Goal: Transaction & Acquisition: Purchase product/service

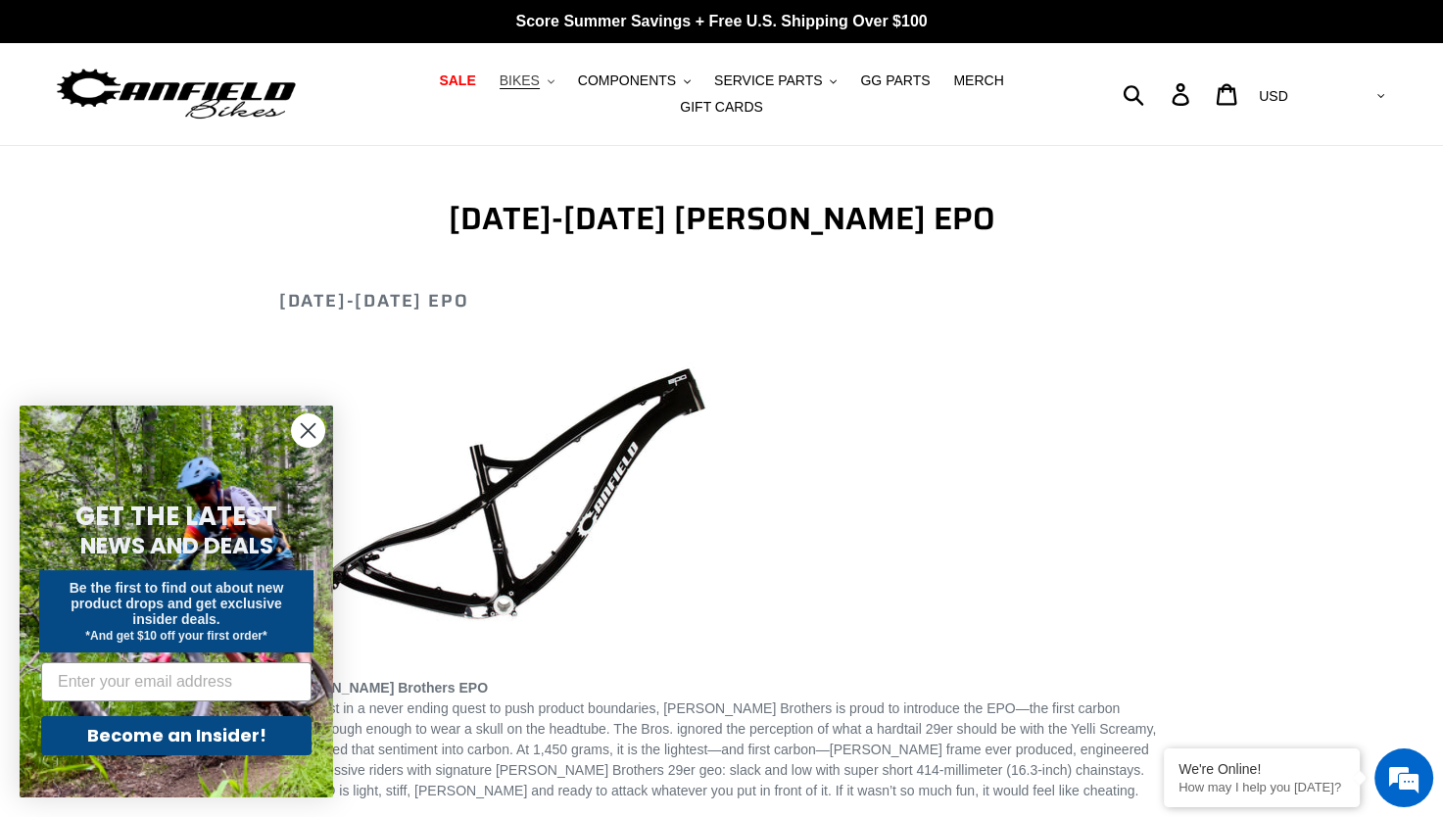
click at [548, 85] on icon ".cls-1{fill:#231f20}" at bounding box center [551, 81] width 7 height 7
click at [439, 86] on span "SALE" at bounding box center [457, 81] width 36 height 17
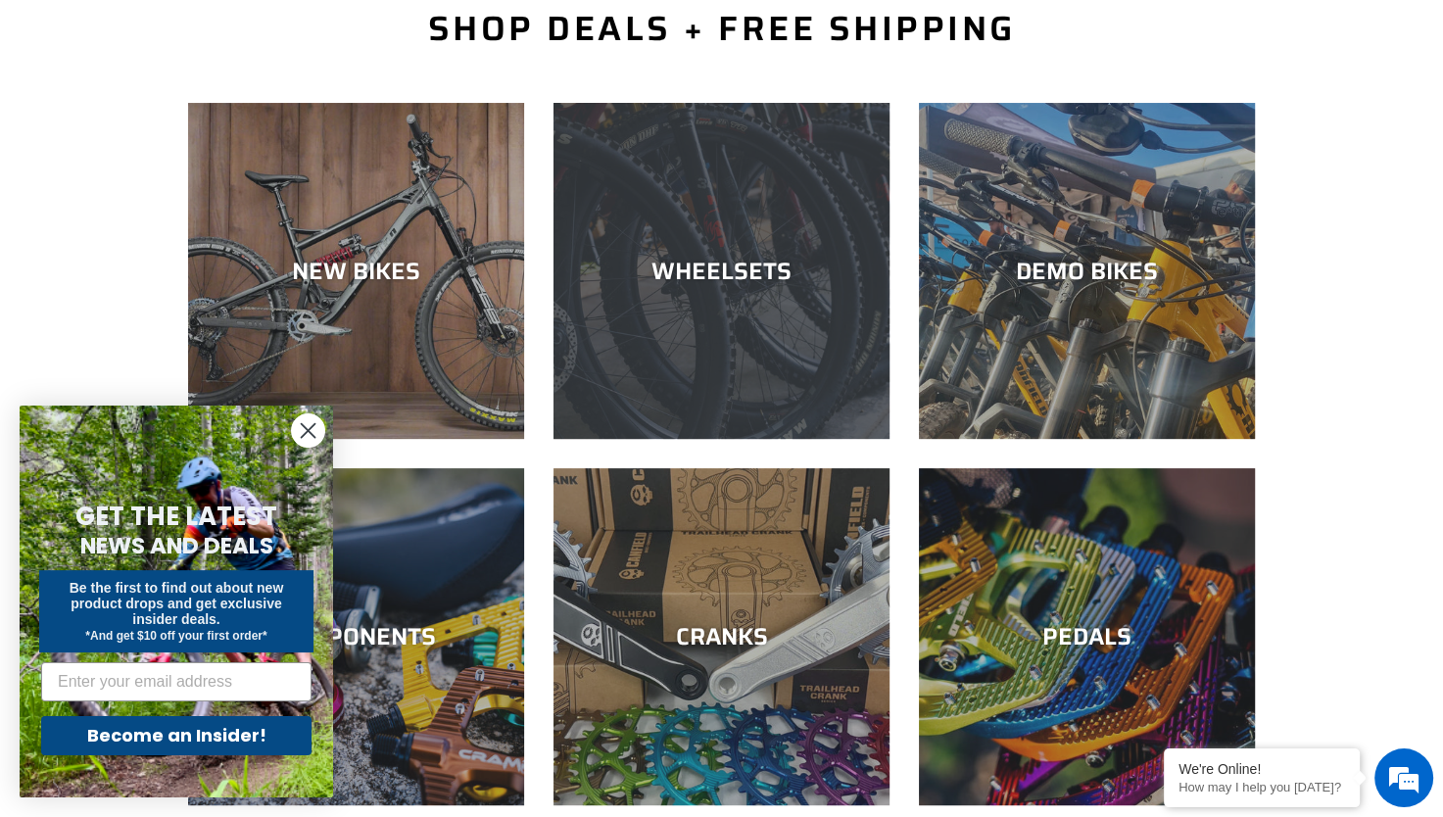
scroll to position [490, 0]
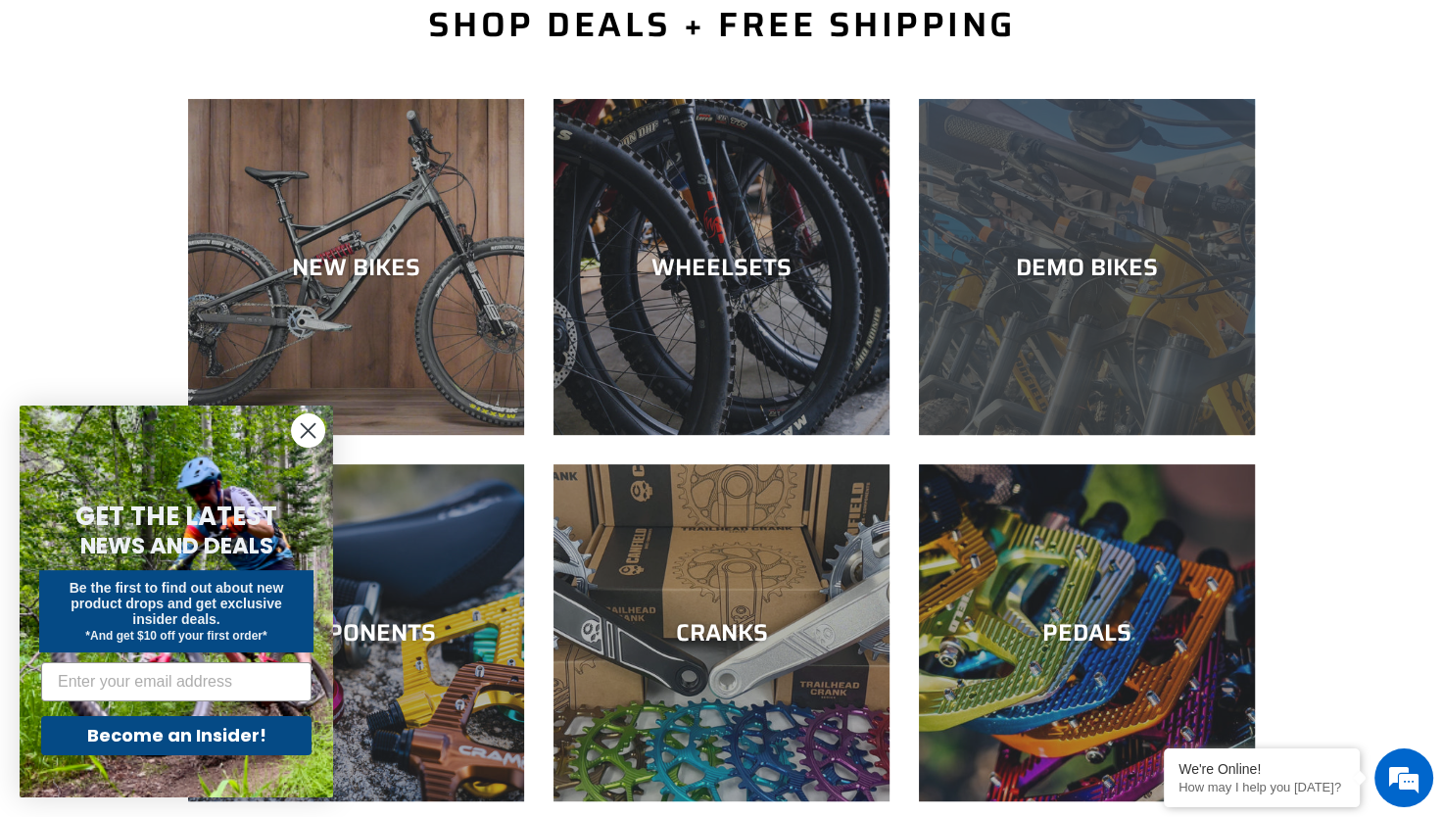
click at [1130, 435] on div "DEMO BIKES" at bounding box center [1087, 435] width 336 height 0
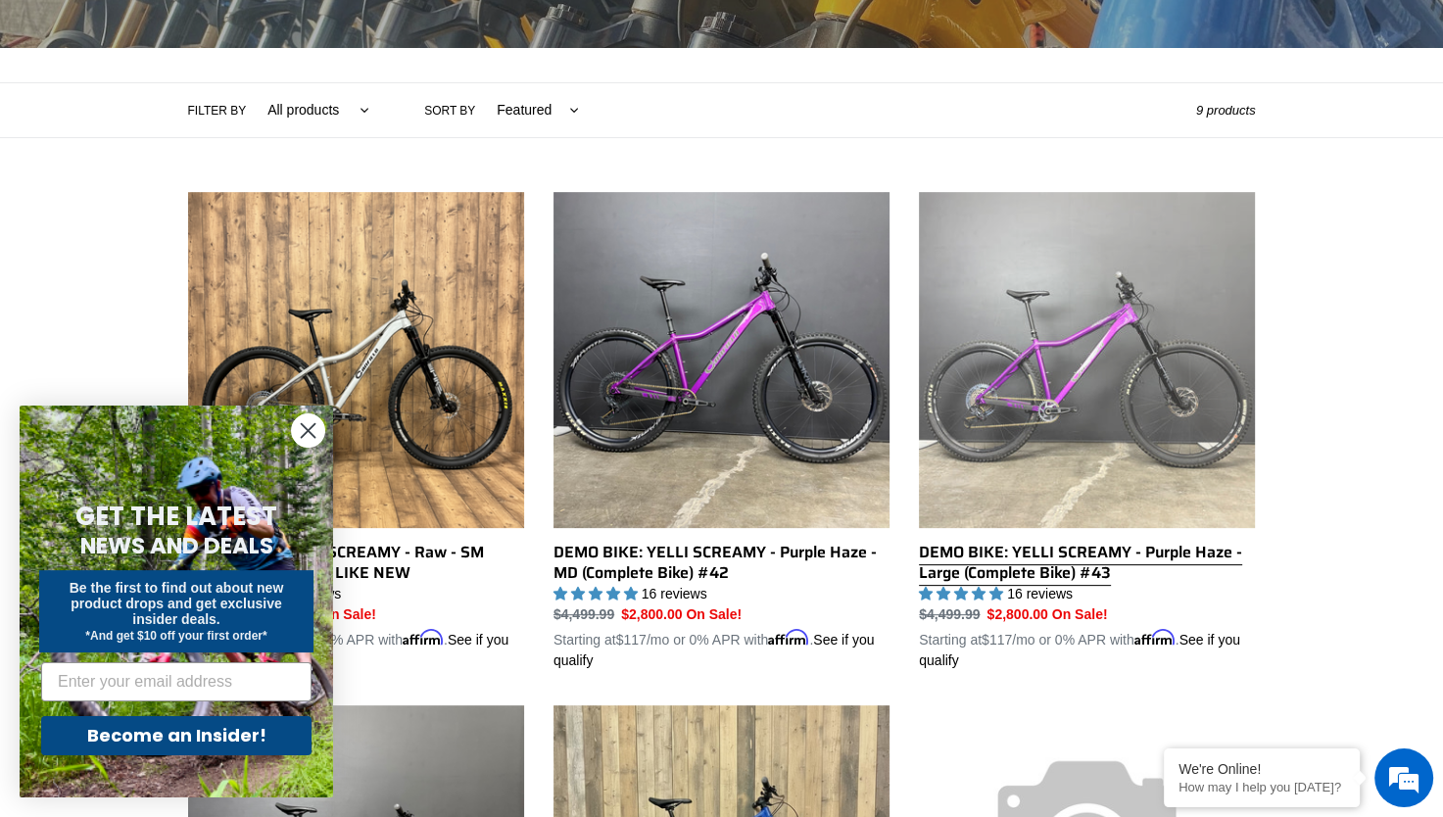
scroll to position [490, 0]
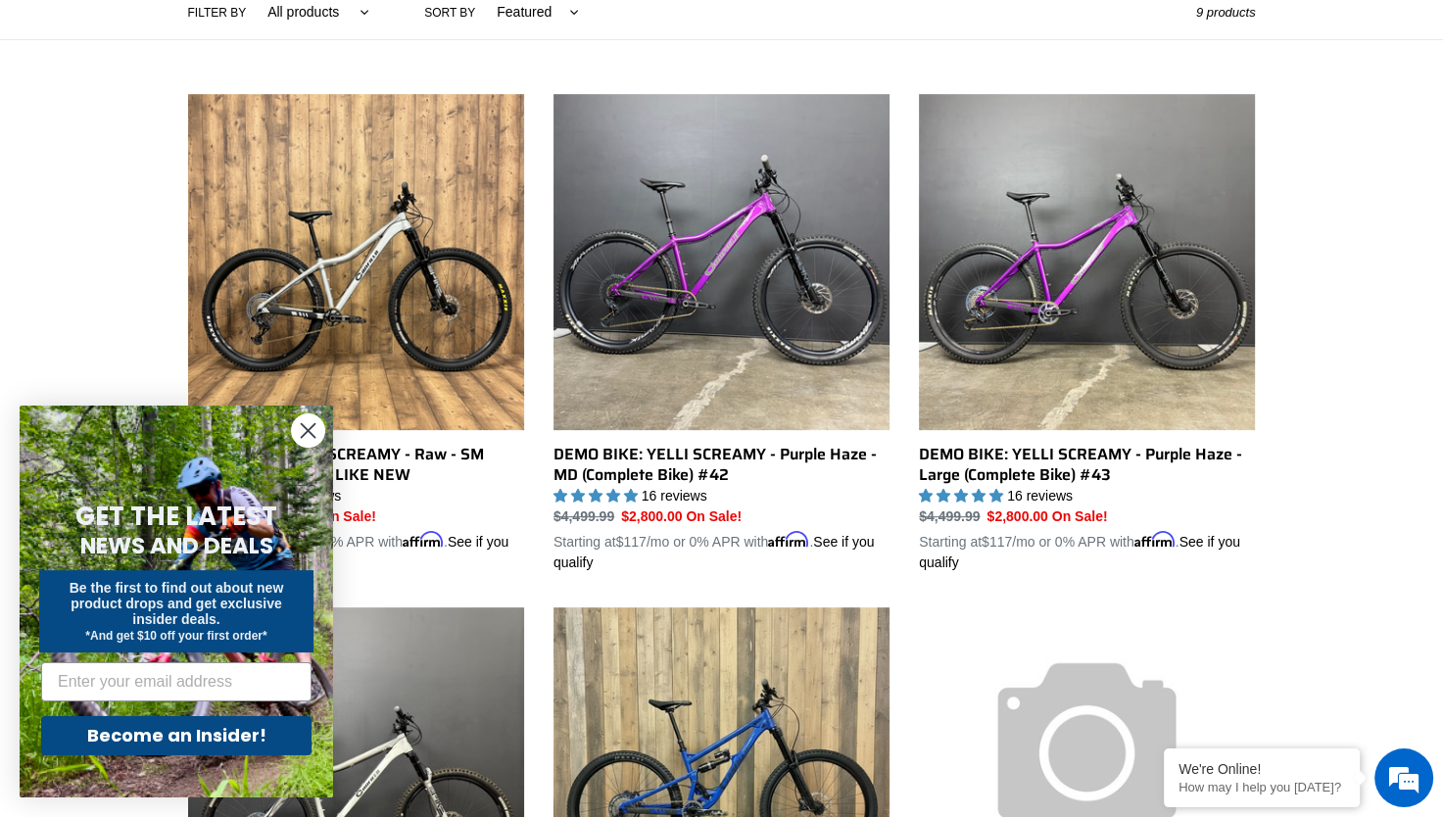
click at [308, 431] on icon "Close dialog" at bounding box center [309, 431] width 14 height 14
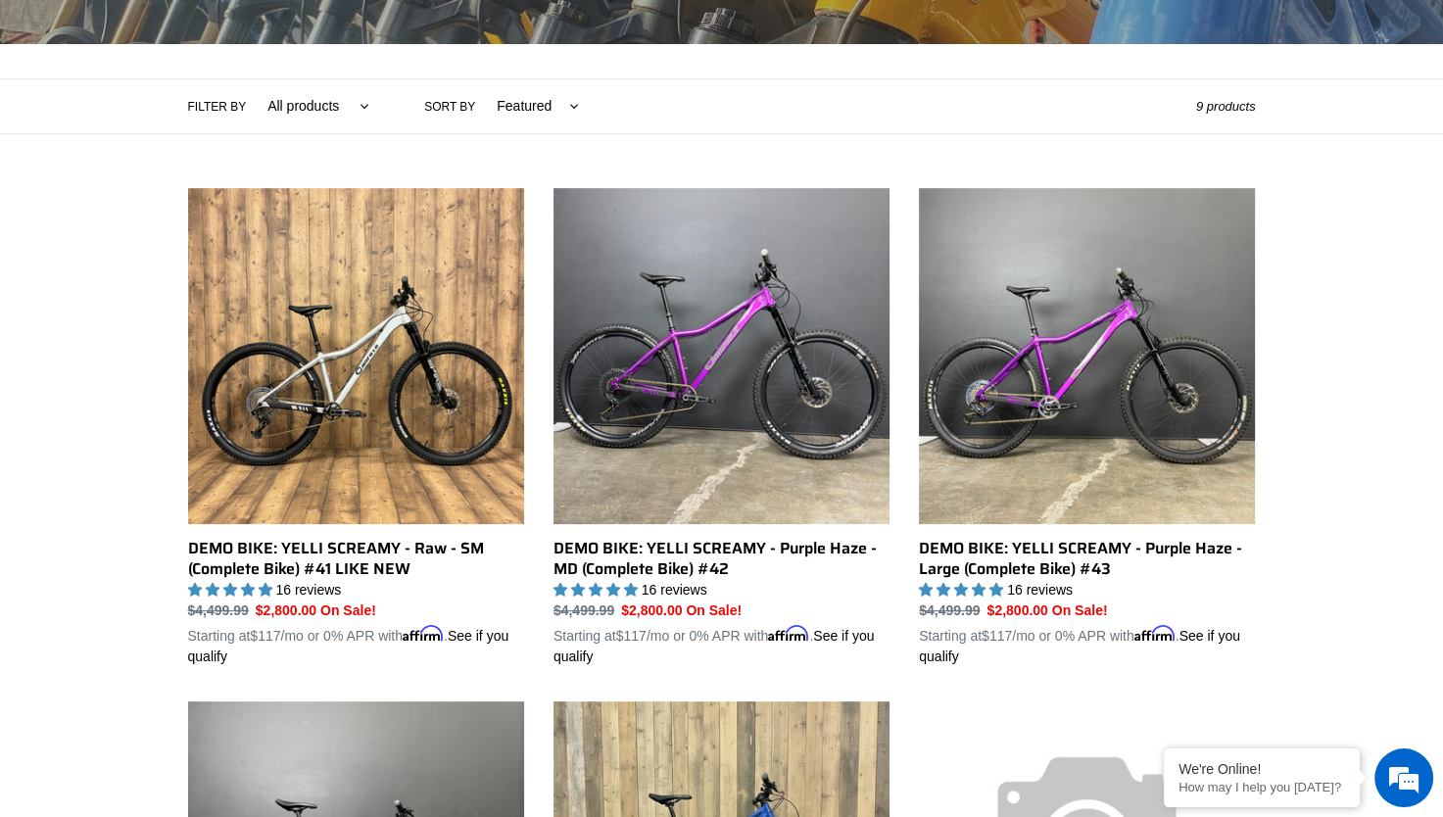
scroll to position [392, 0]
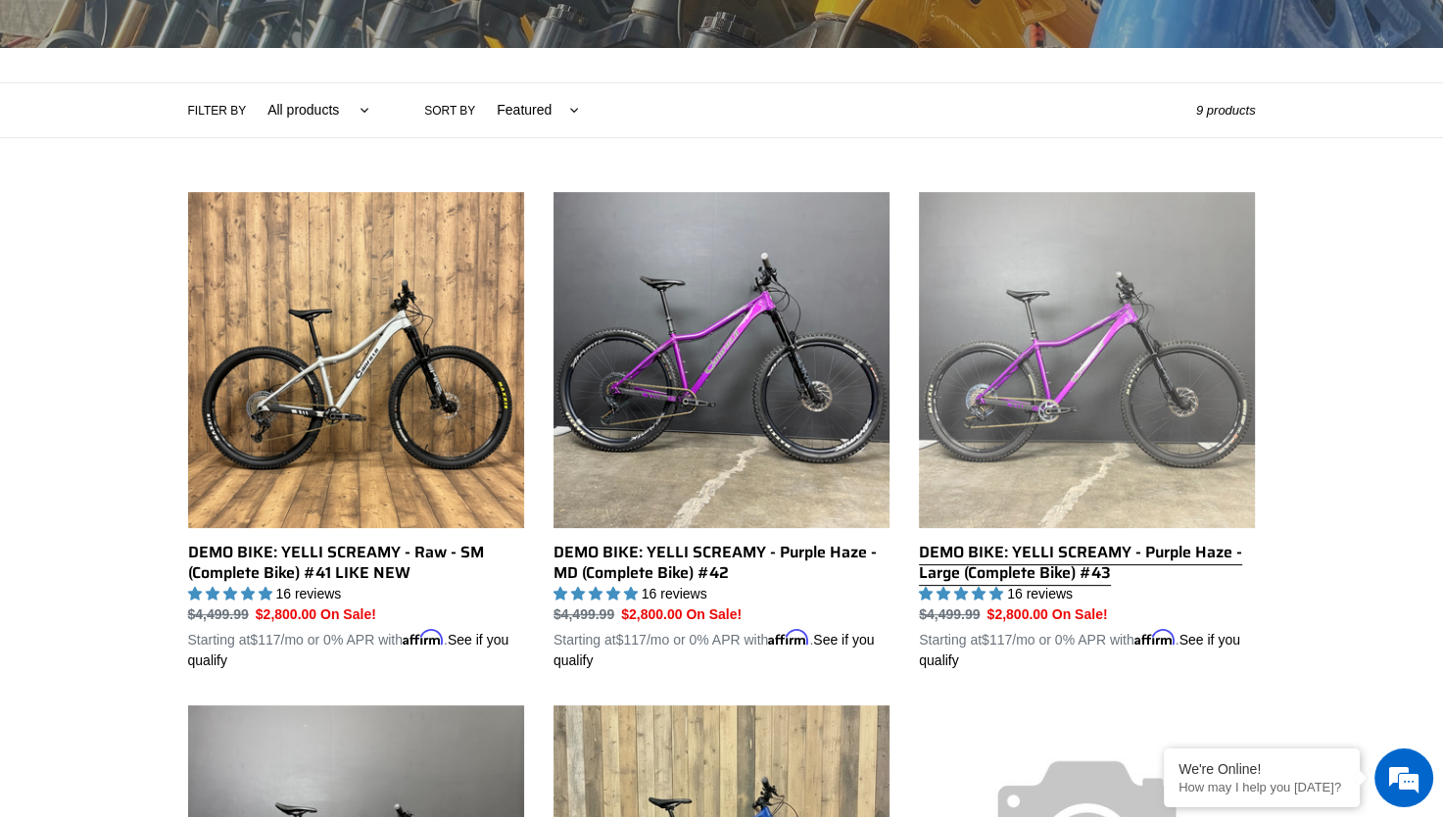
click at [1102, 366] on link "DEMO BIKE: YELLI SCREAMY - Purple Haze - Large (Complete Bike) #43" at bounding box center [1087, 431] width 336 height 479
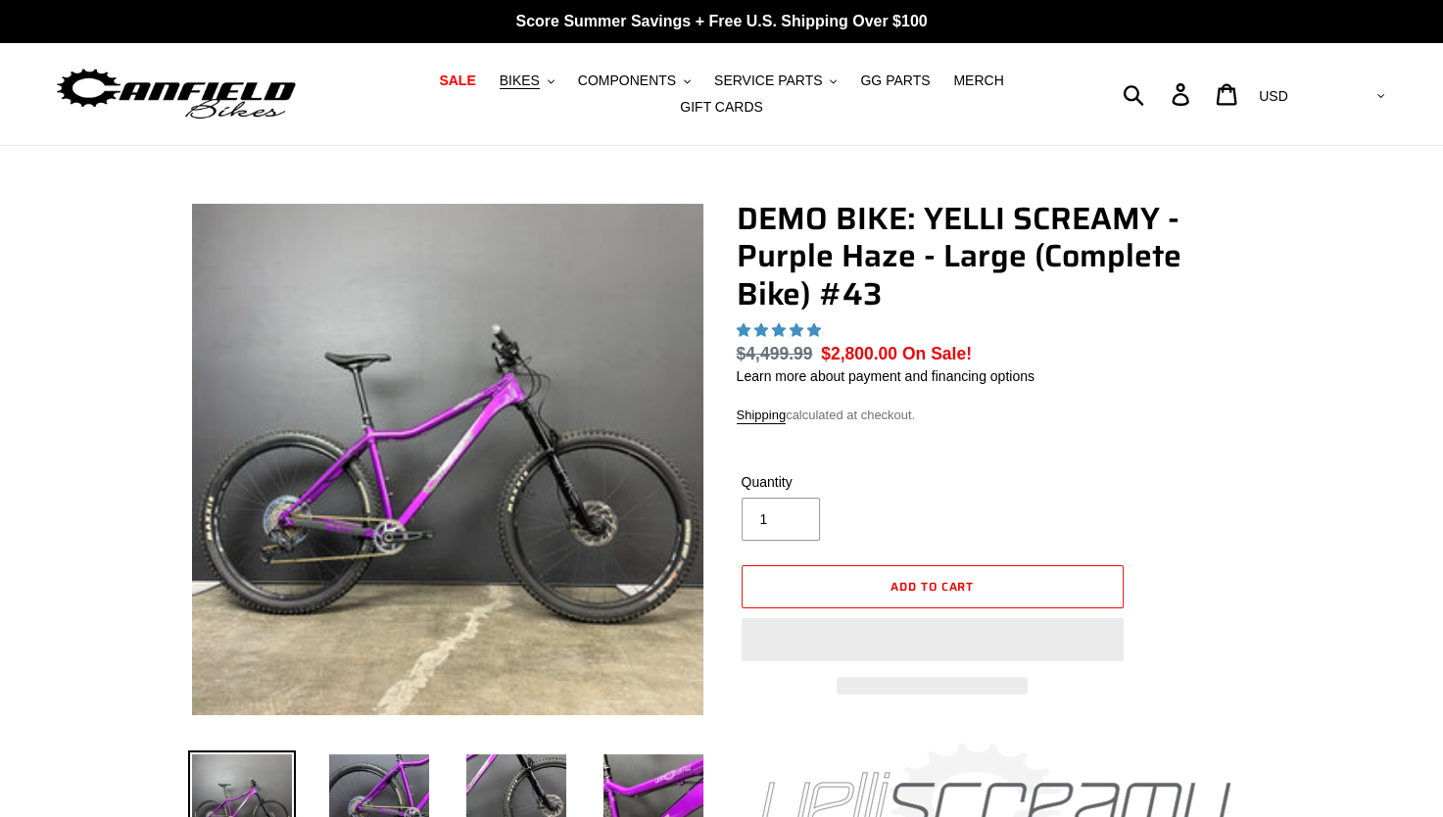
select select "highest-rating"
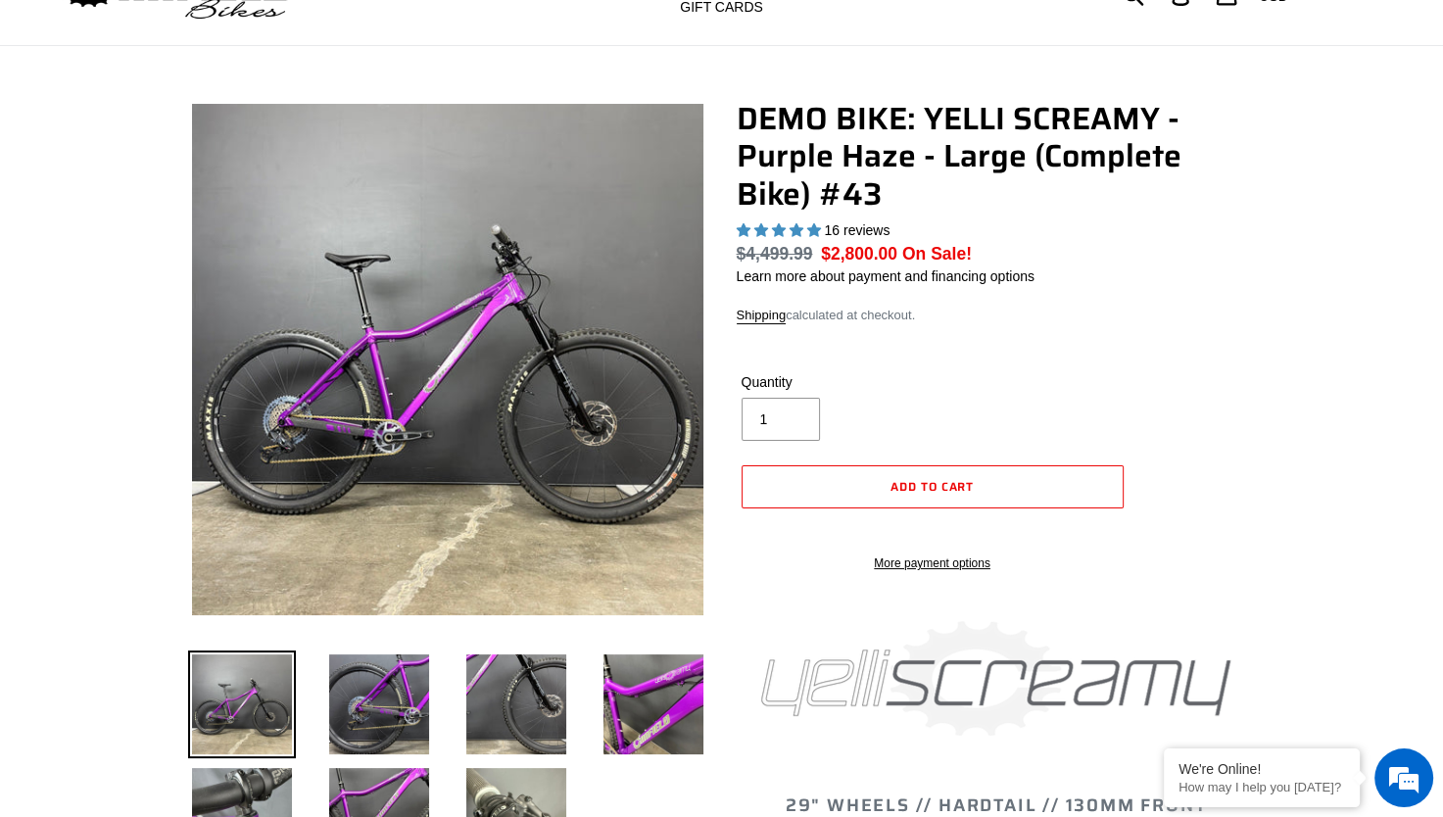
scroll to position [294, 0]
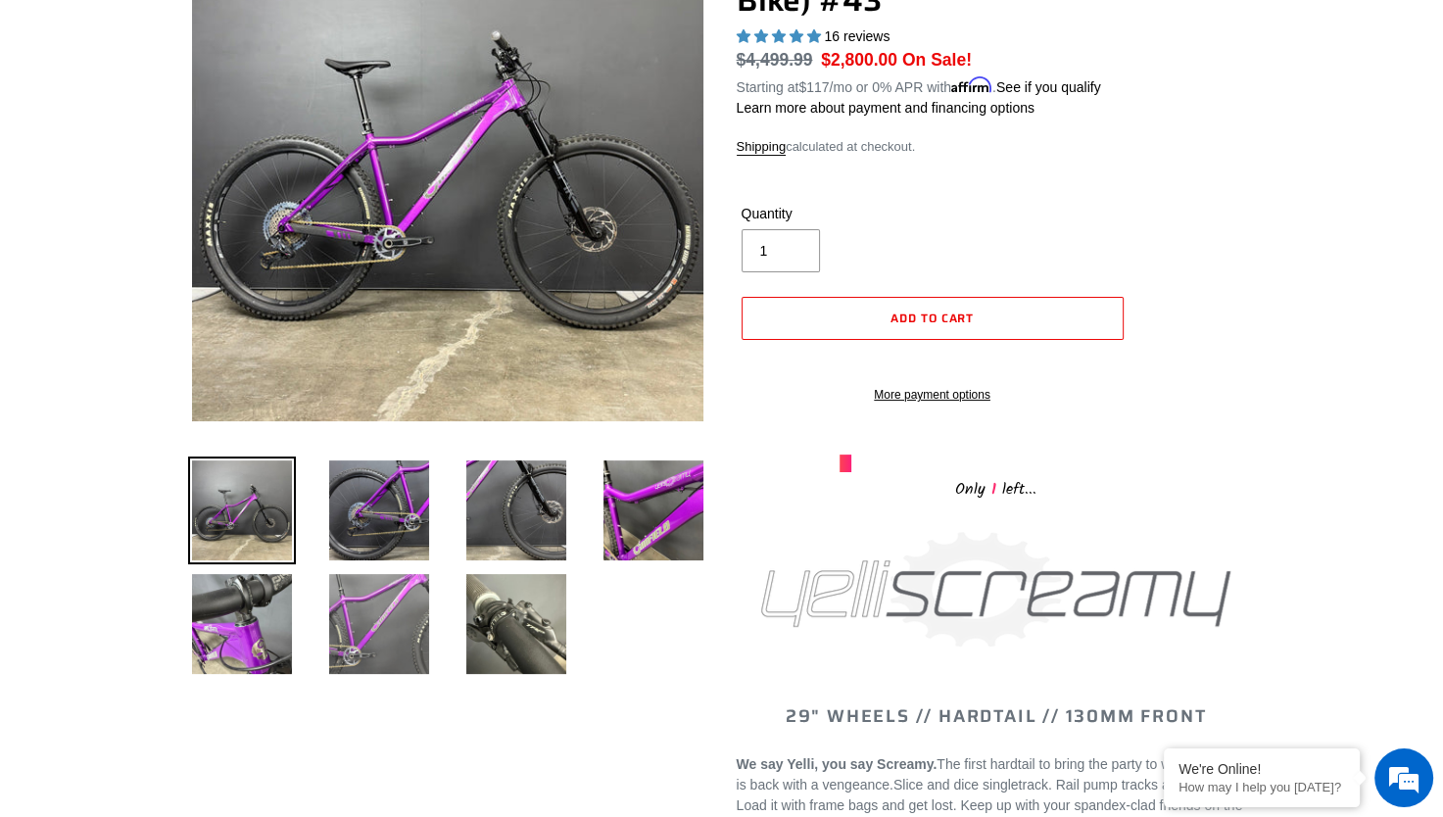
click at [372, 634] on img at bounding box center [379, 624] width 108 height 108
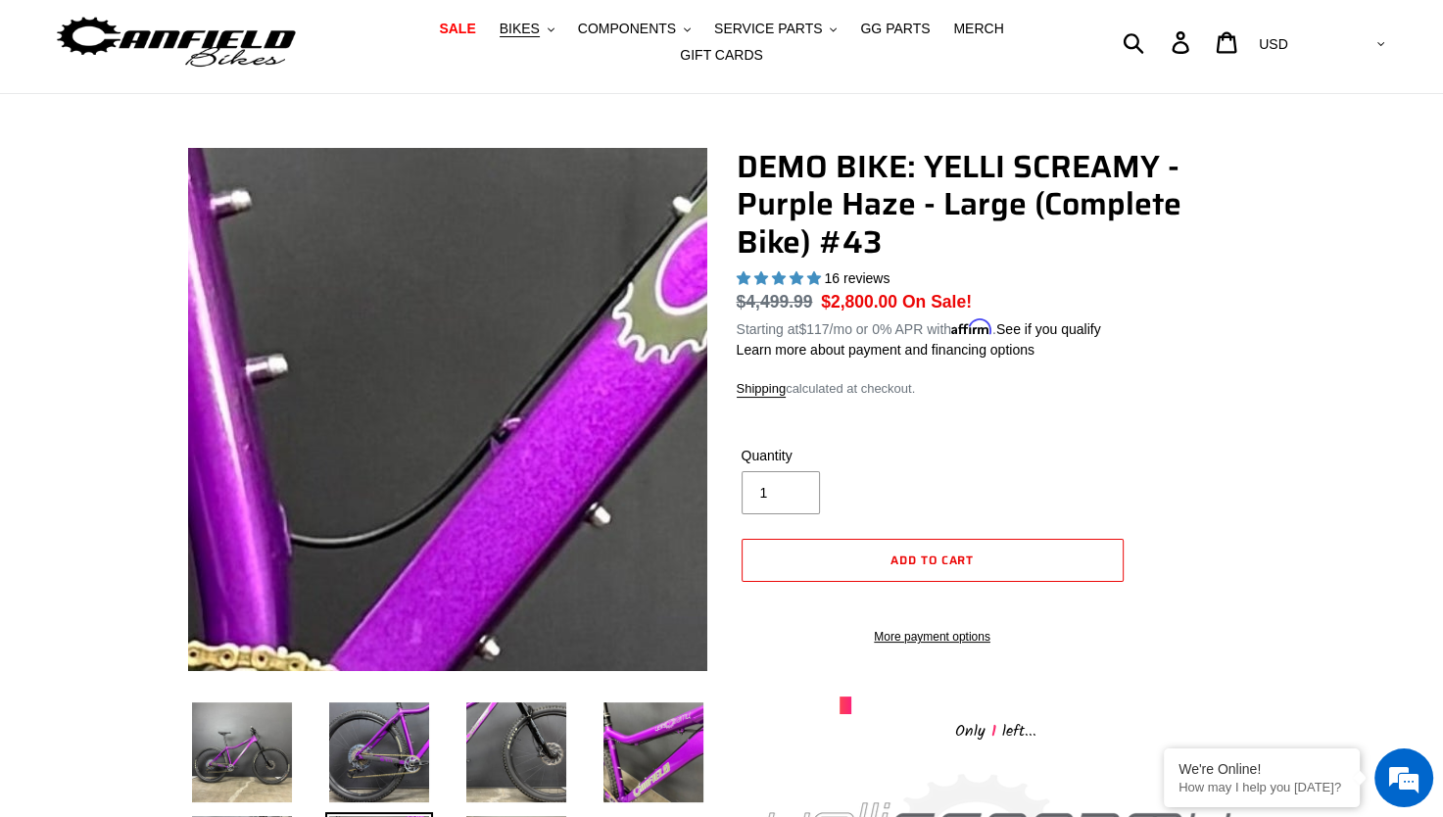
scroll to position [98, 0]
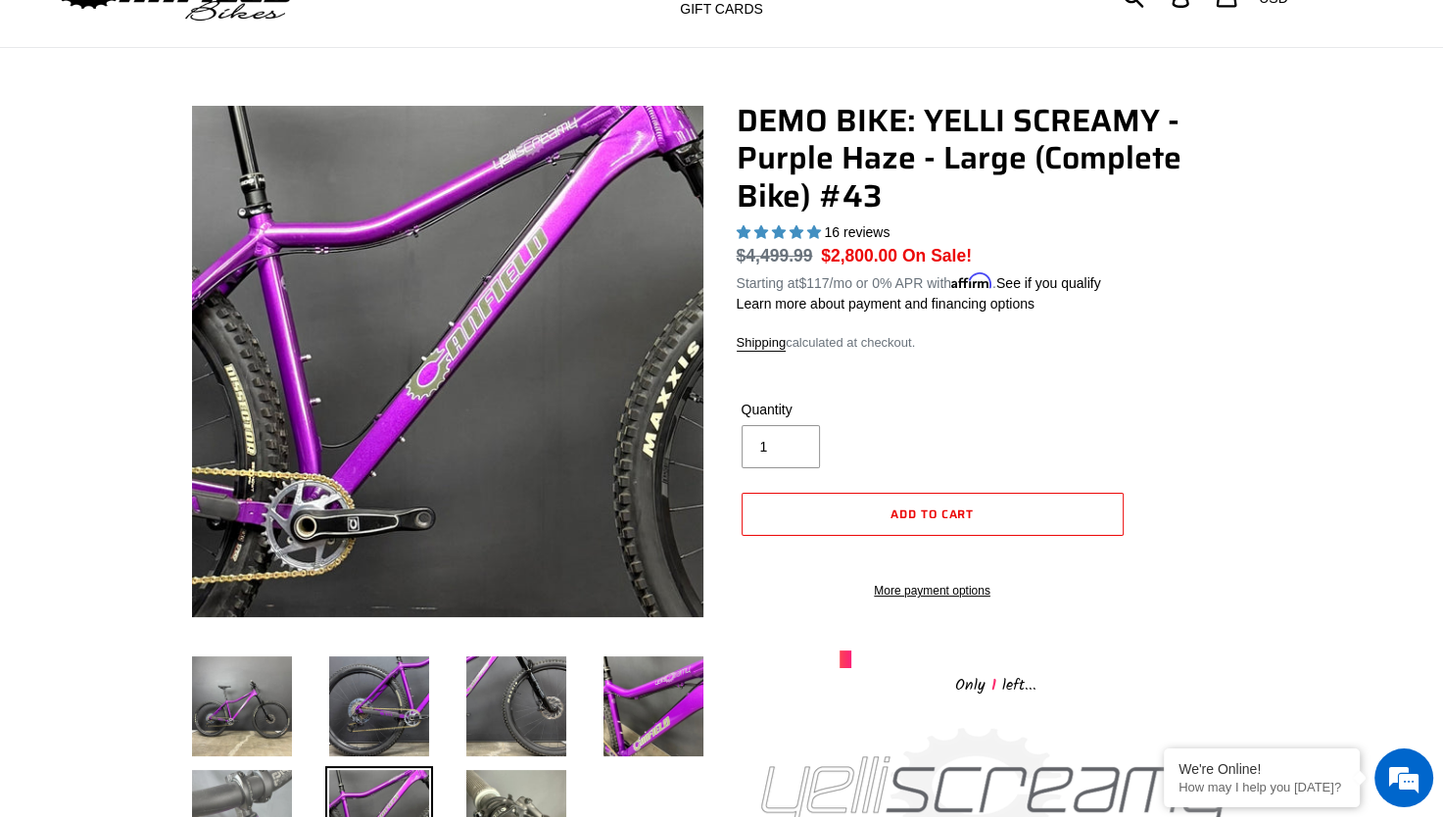
click at [241, 774] on img at bounding box center [242, 820] width 108 height 108
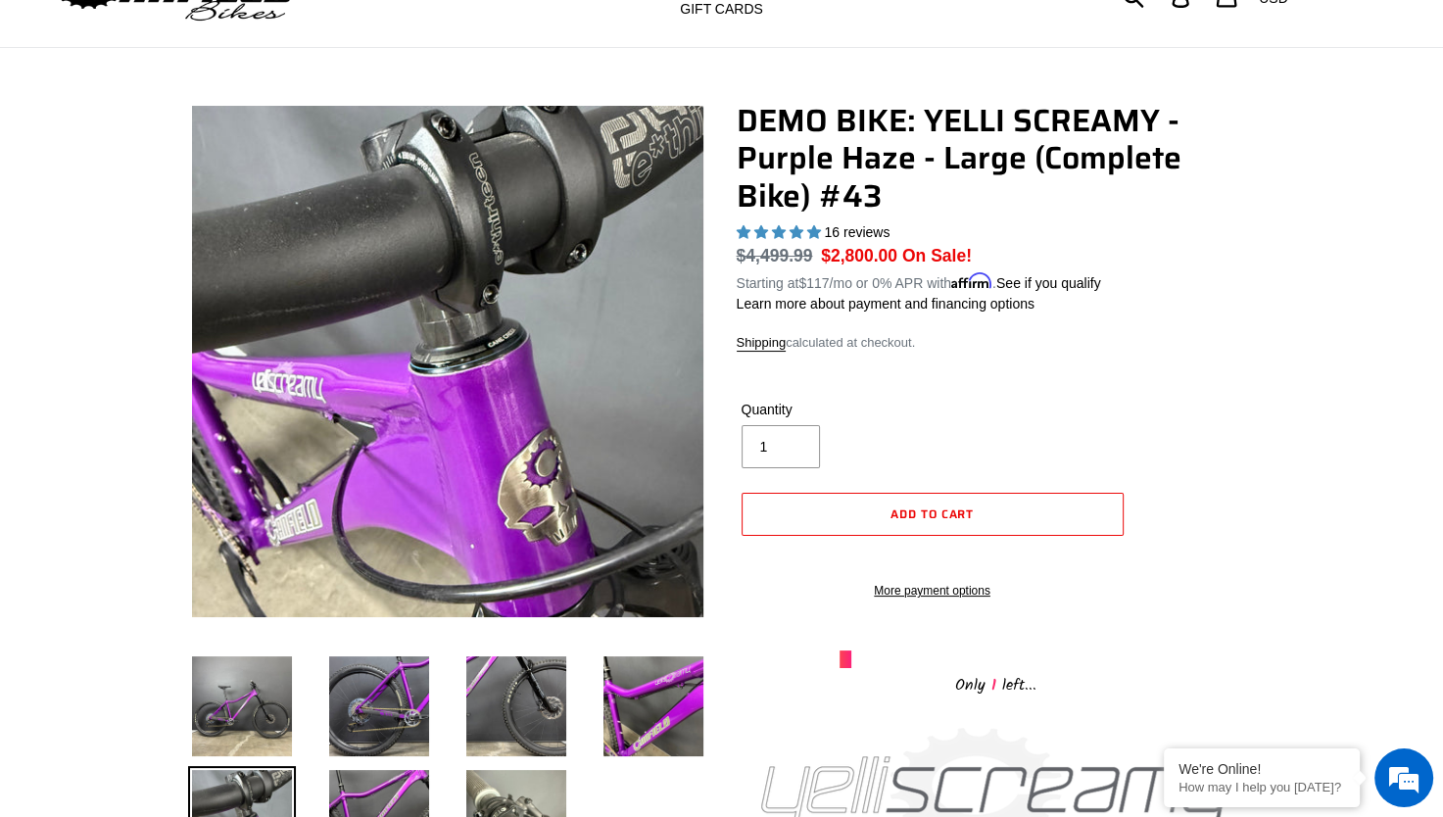
scroll to position [0, 0]
click at [227, 699] on img at bounding box center [242, 707] width 108 height 108
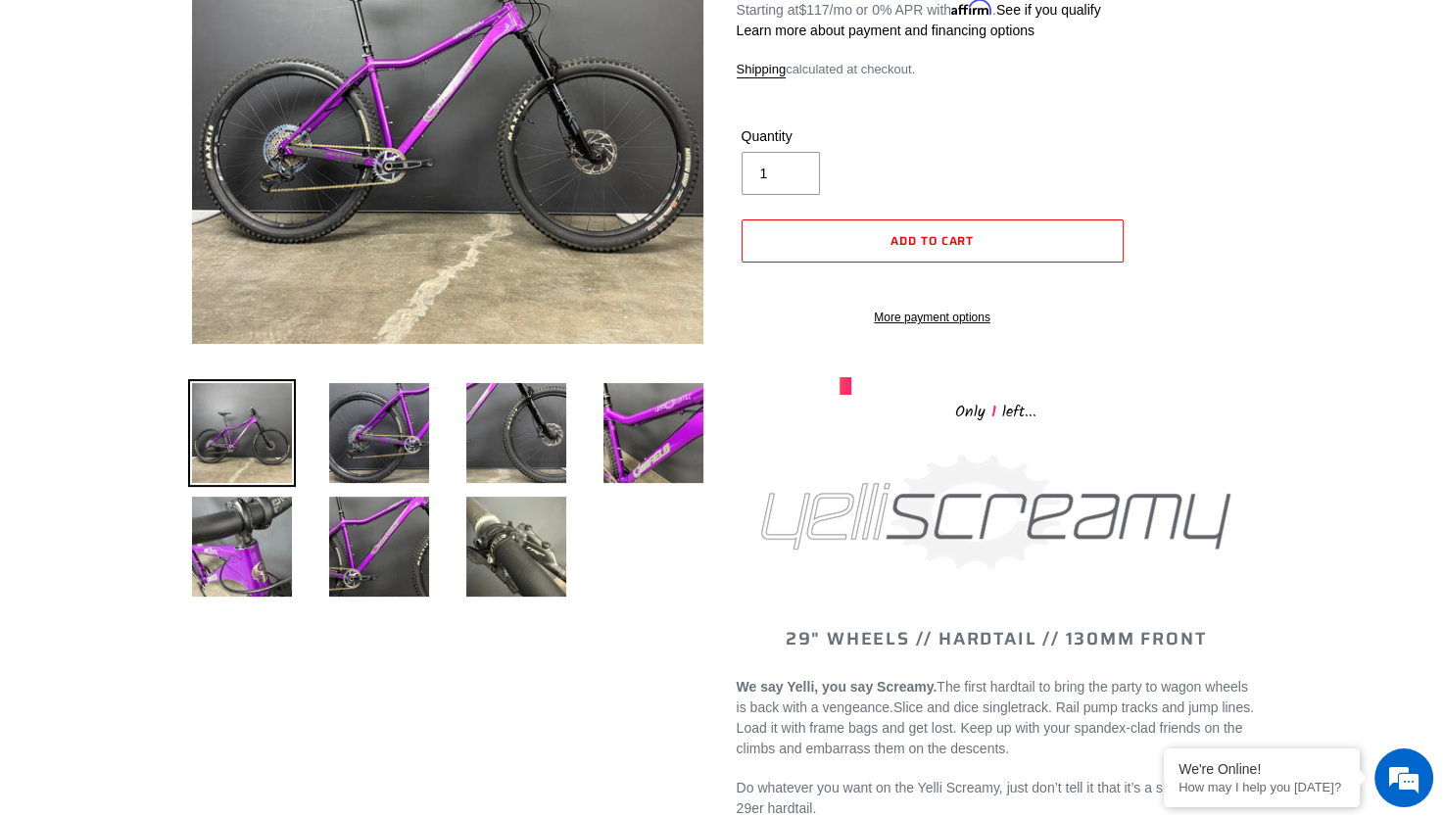
scroll to position [294, 0]
